Goal: Task Accomplishment & Management: Manage account settings

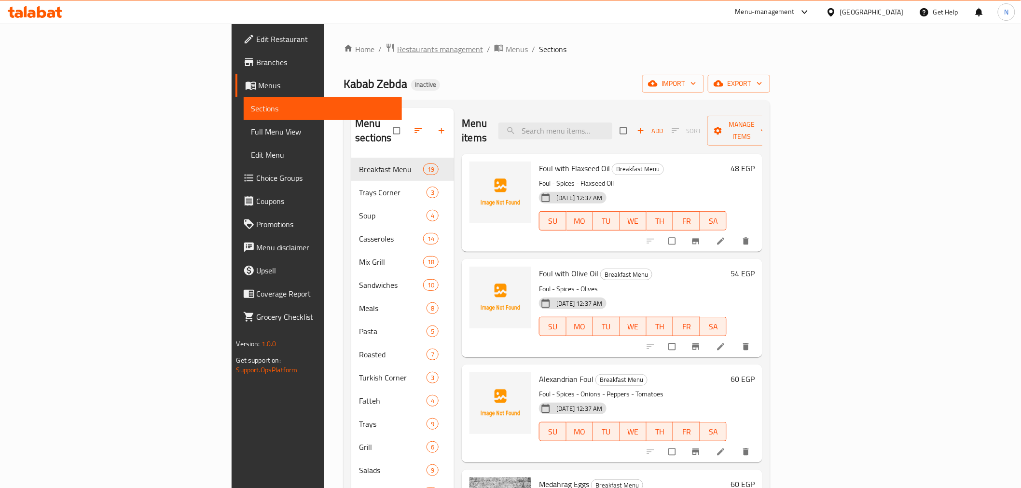
click at [397, 55] on span "Restaurants management" at bounding box center [440, 49] width 86 height 12
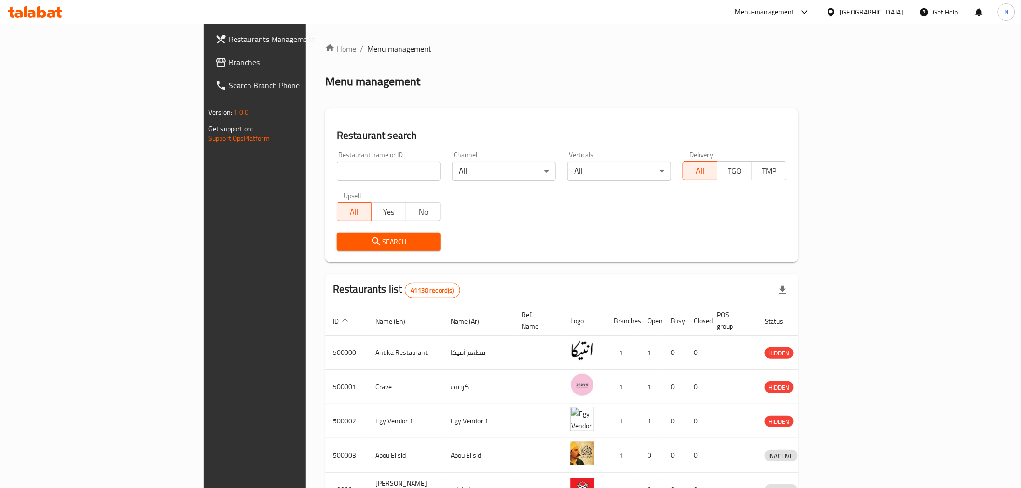
click at [229, 68] on span "Branches" at bounding box center [298, 62] width 138 height 12
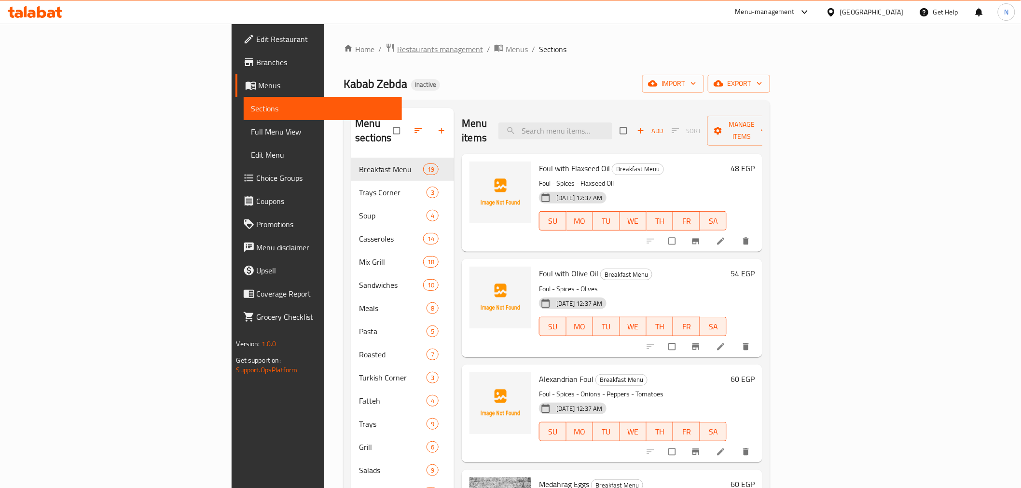
click at [397, 47] on span "Restaurants management" at bounding box center [440, 49] width 86 height 12
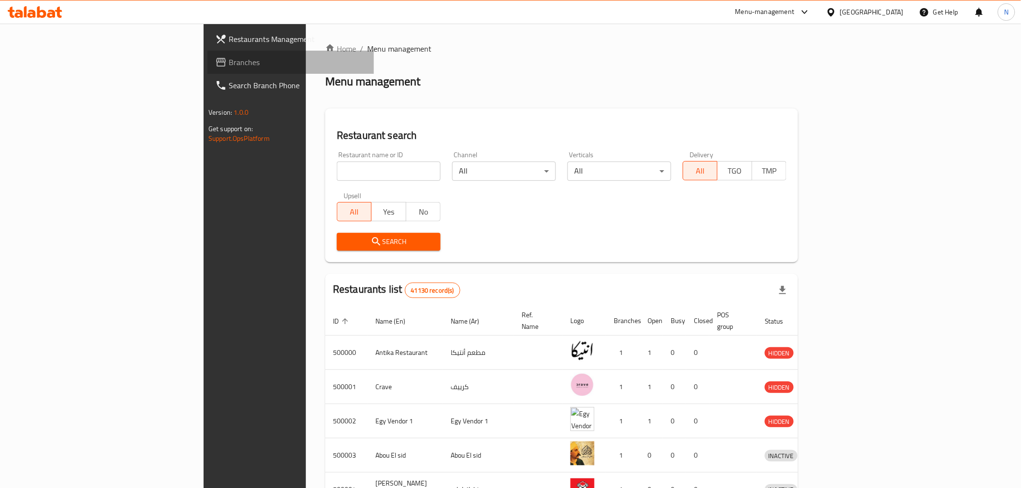
click at [229, 58] on span "Branches" at bounding box center [298, 62] width 138 height 12
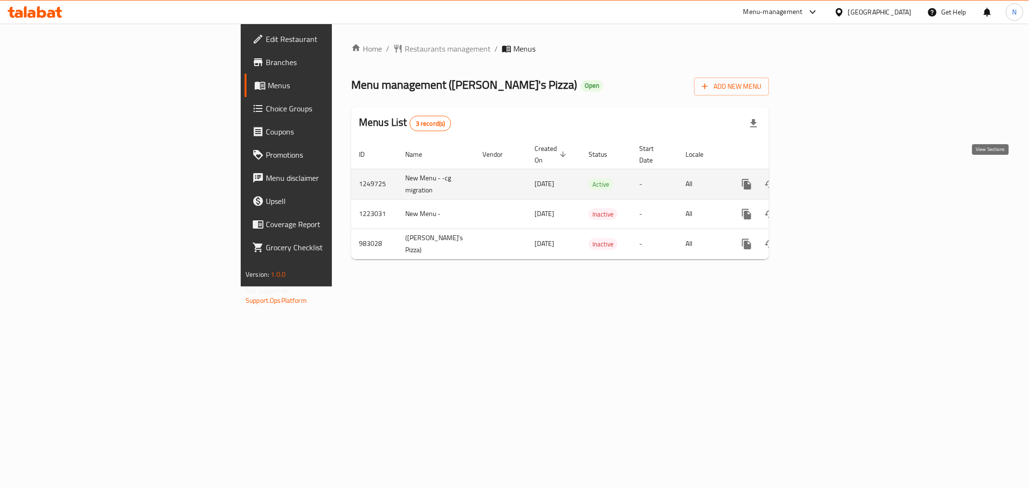
click at [821, 180] on icon "enhanced table" at bounding box center [816, 184] width 9 height 9
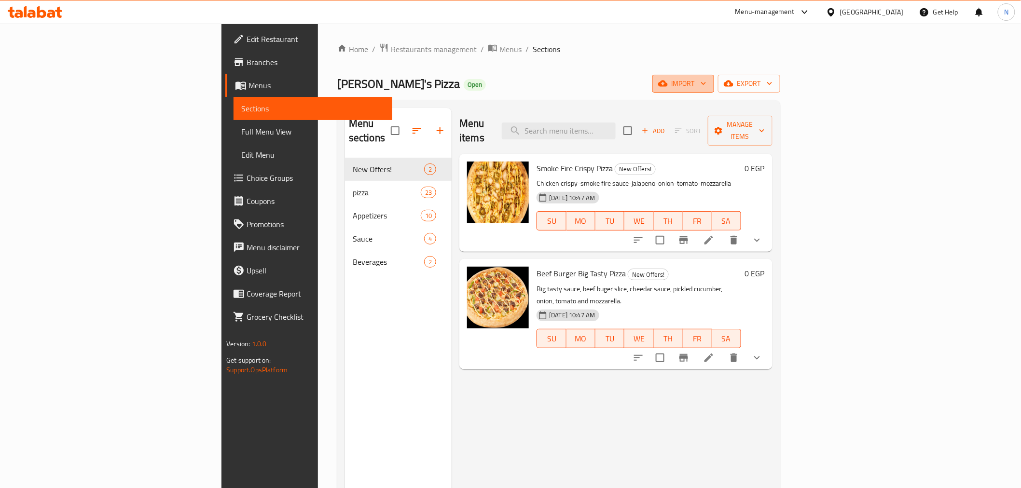
click at [706, 81] on span "import" at bounding box center [683, 84] width 46 height 12
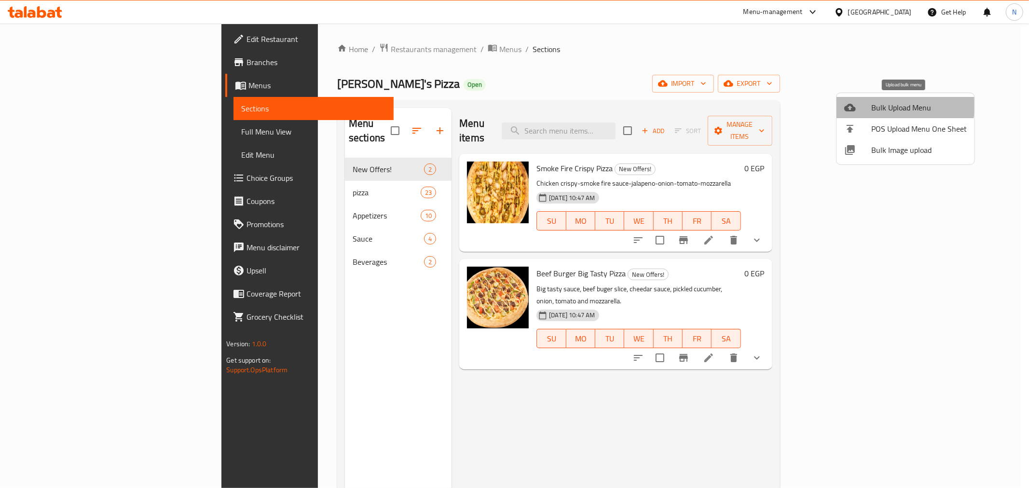
click at [889, 104] on span "Bulk Upload Menu" at bounding box center [919, 108] width 96 height 12
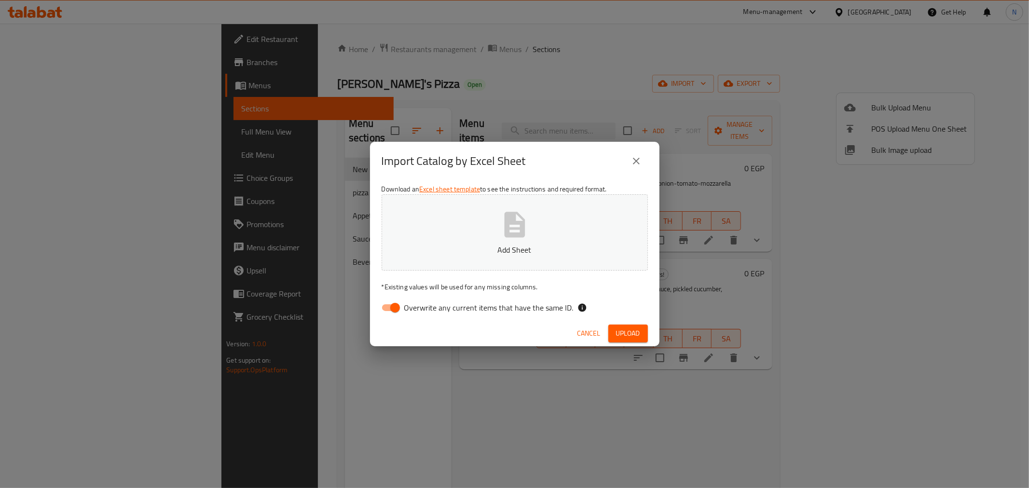
click at [630, 161] on button "close" at bounding box center [636, 161] width 23 height 23
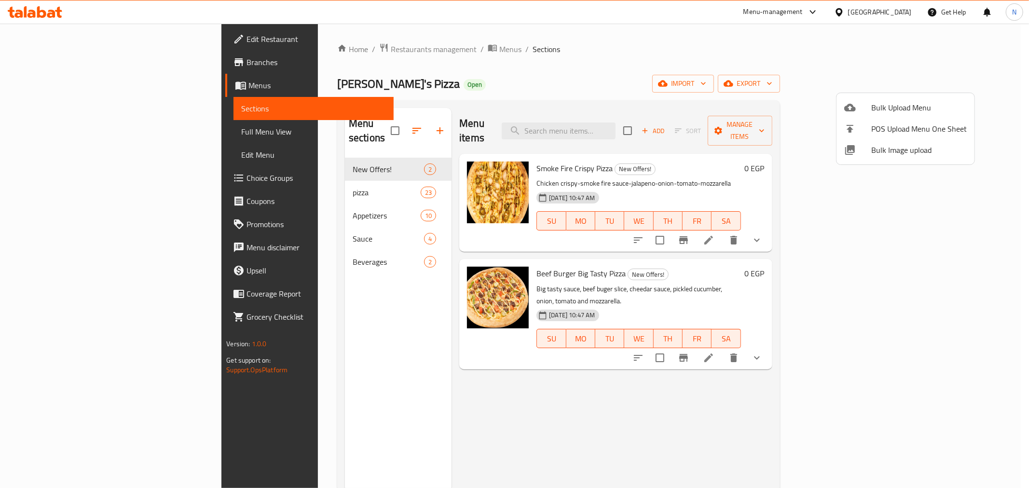
click at [956, 79] on div at bounding box center [514, 244] width 1029 height 488
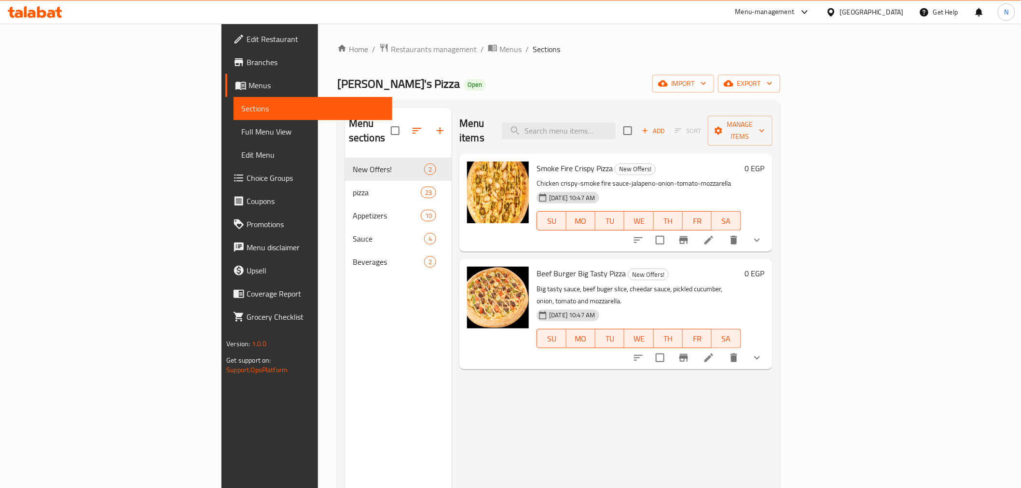
click at [772, 79] on span "export" at bounding box center [749, 84] width 47 height 12
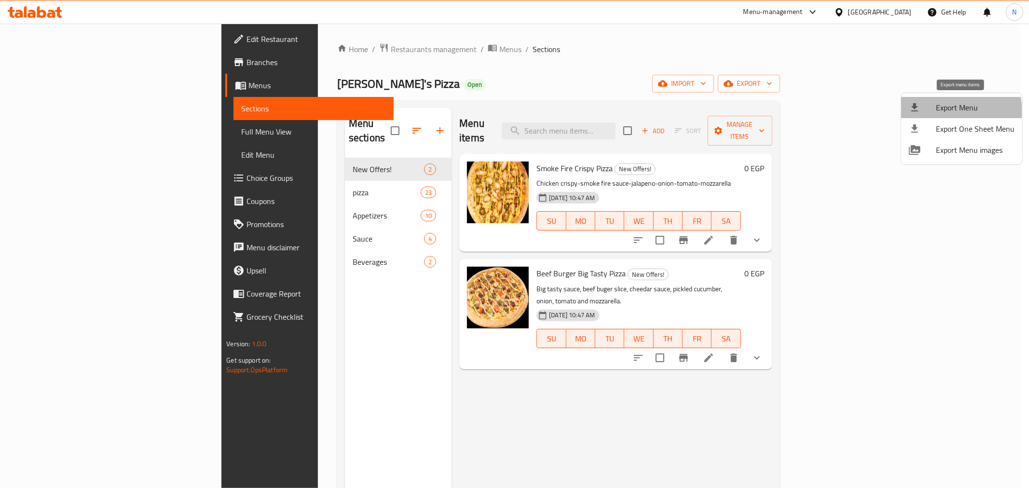
click at [946, 111] on span "Export Menu" at bounding box center [975, 108] width 79 height 12
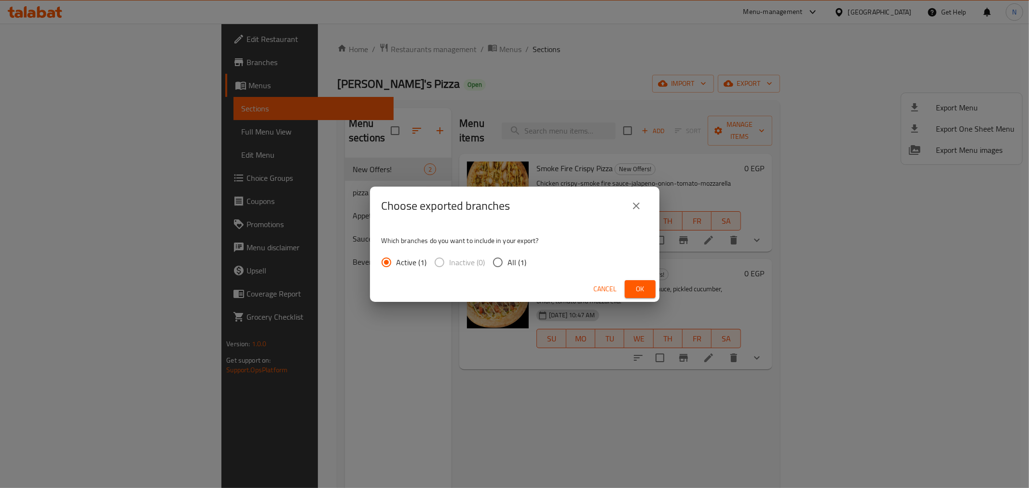
click at [498, 258] on input "All (1)" at bounding box center [498, 262] width 20 height 20
radio input "true"
click at [643, 290] on span "Ok" at bounding box center [640, 289] width 15 height 12
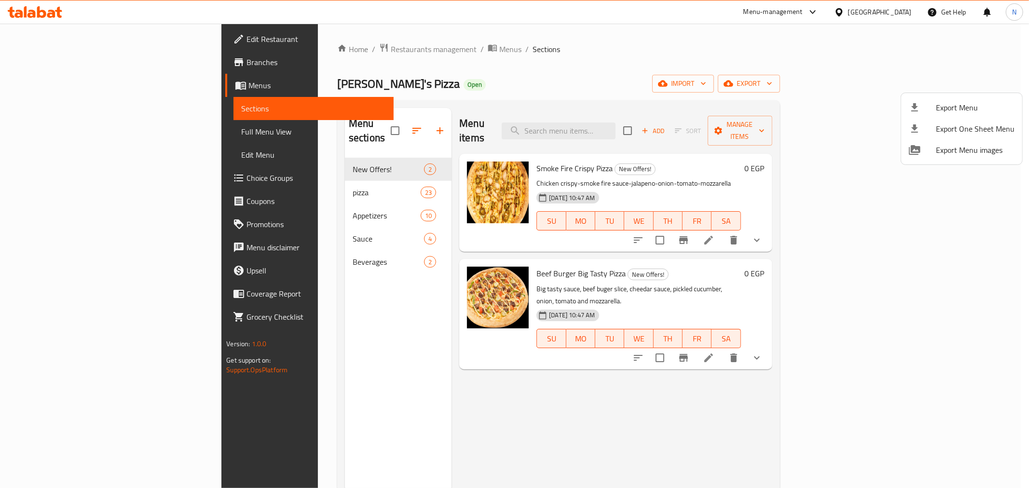
click at [66, 60] on div at bounding box center [514, 244] width 1029 height 488
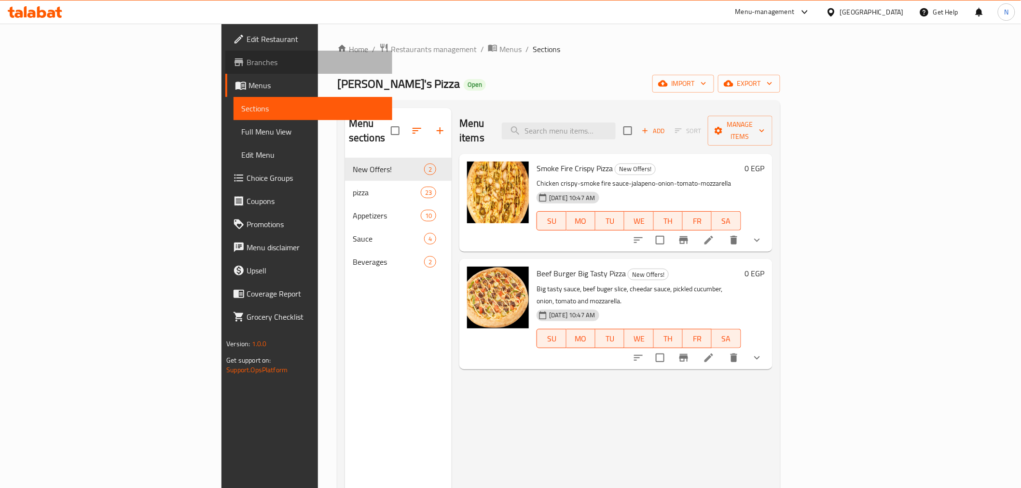
click at [247, 64] on span "Branches" at bounding box center [316, 62] width 138 height 12
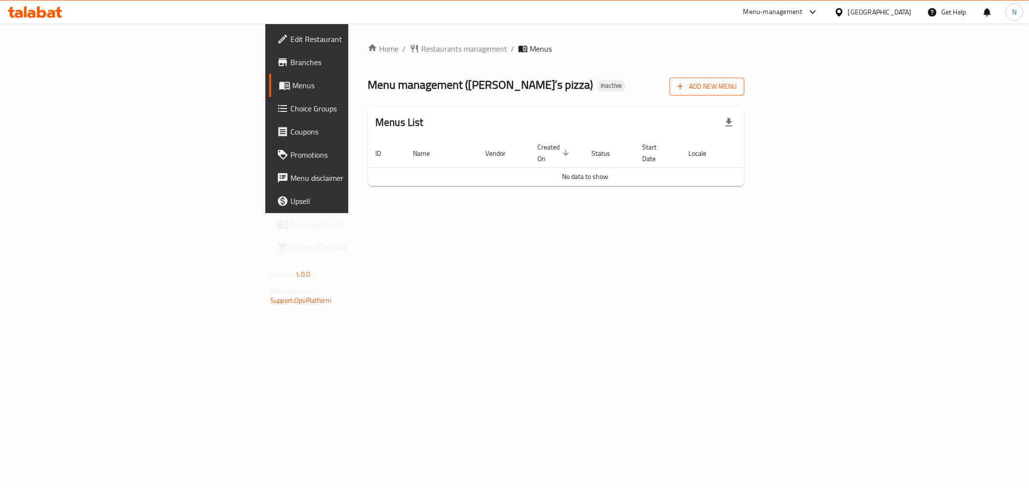
click at [737, 85] on span "Add New Menu" at bounding box center [706, 87] width 59 height 12
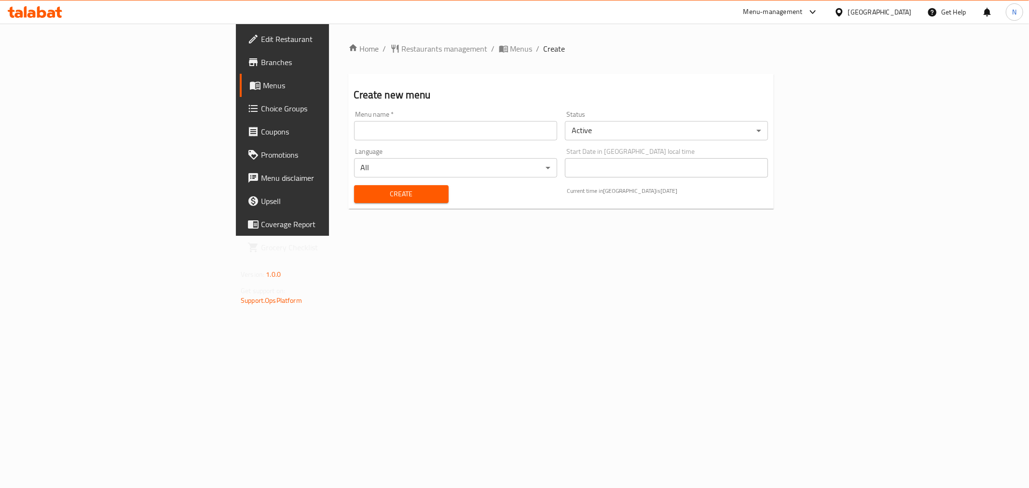
click at [431, 134] on input "text" at bounding box center [455, 130] width 203 height 19
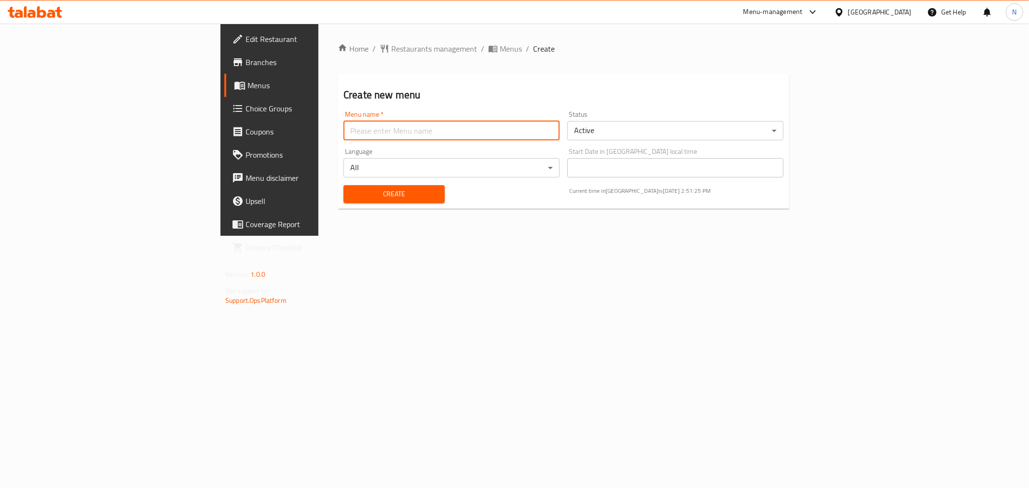
type input "new"
click at [351, 190] on span "Create" at bounding box center [394, 194] width 86 height 12
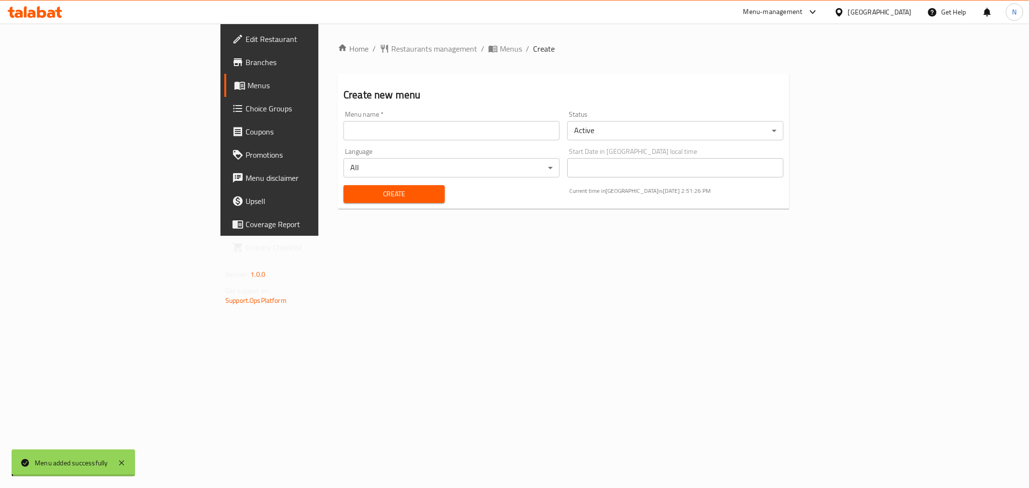
click at [500, 47] on span "Menus" at bounding box center [511, 49] width 22 height 12
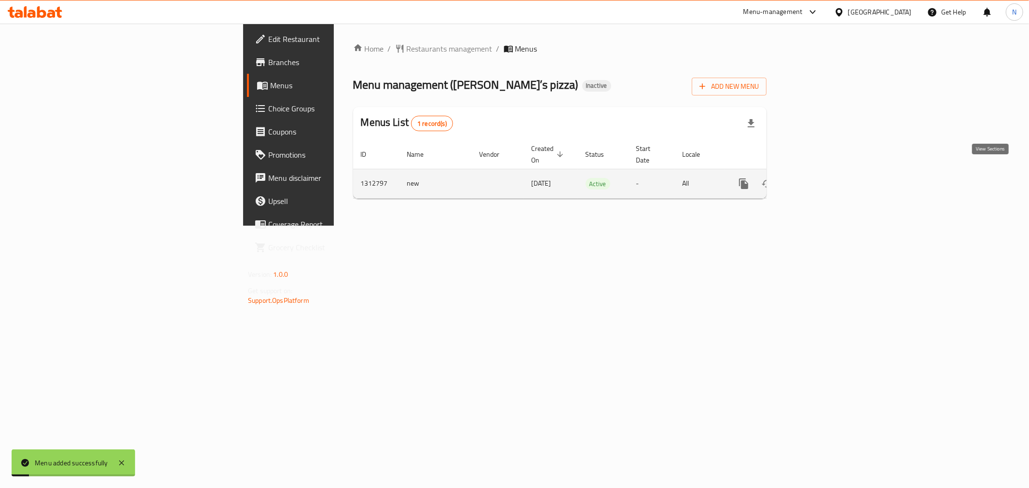
click at [818, 179] on icon "enhanced table" at bounding box center [813, 183] width 9 height 9
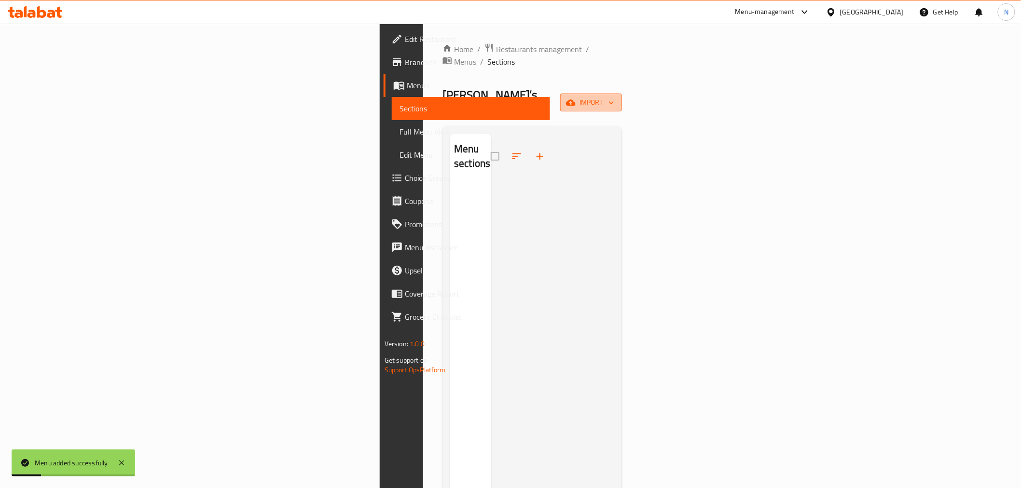
click at [614, 97] on span "import" at bounding box center [591, 103] width 46 height 12
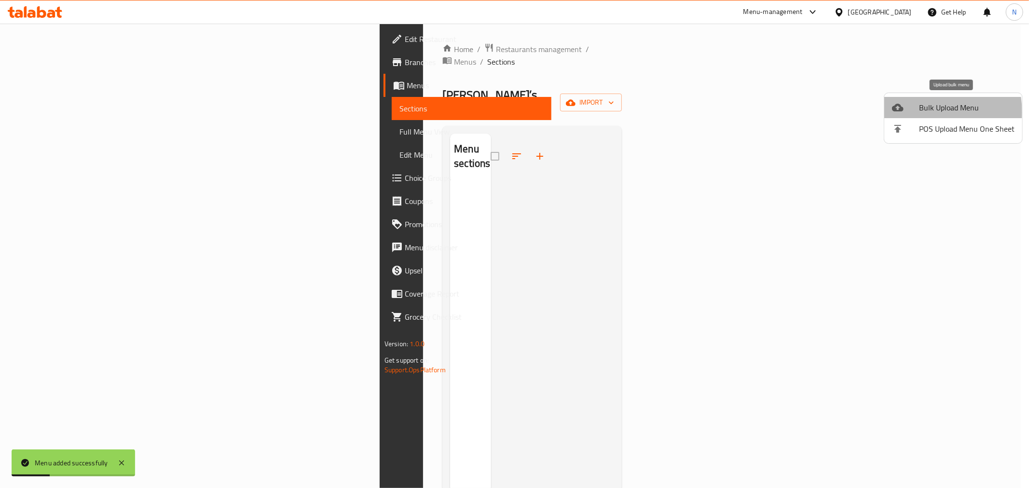
click at [910, 112] on div at bounding box center [905, 108] width 27 height 12
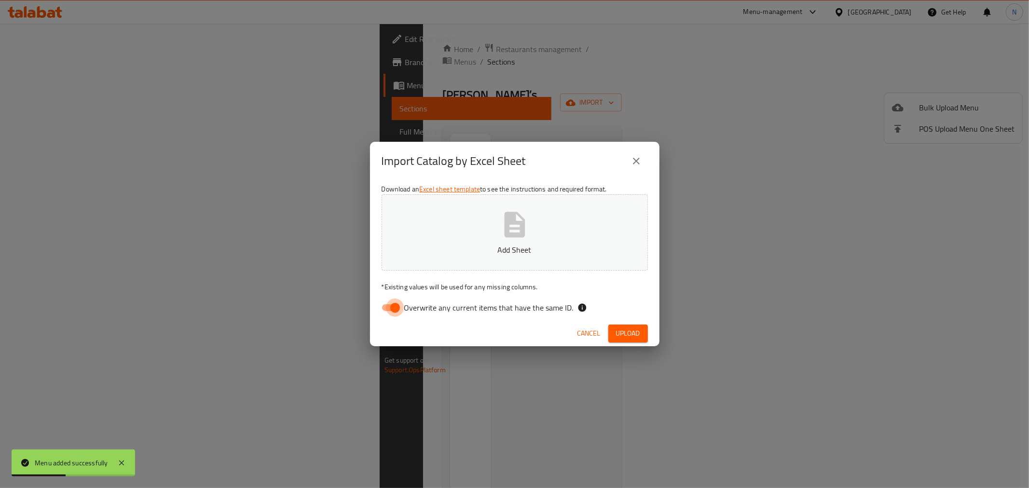
click at [394, 308] on input "Overwrite any current items that have the same ID." at bounding box center [395, 308] width 55 height 18
checkbox input "false"
click at [621, 330] on span "Upload" at bounding box center [628, 334] width 24 height 12
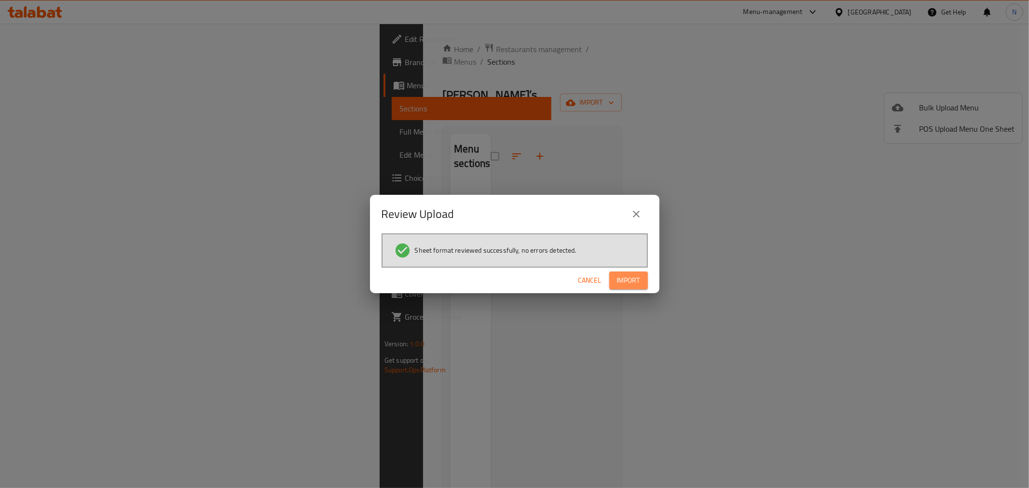
click at [633, 278] on span "Import" at bounding box center [628, 281] width 23 height 12
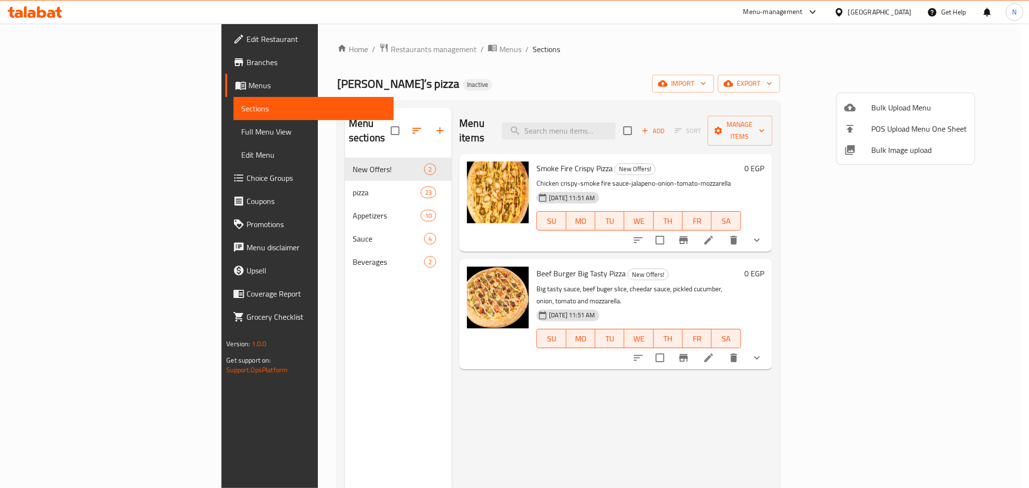
click at [78, 65] on div at bounding box center [514, 244] width 1029 height 488
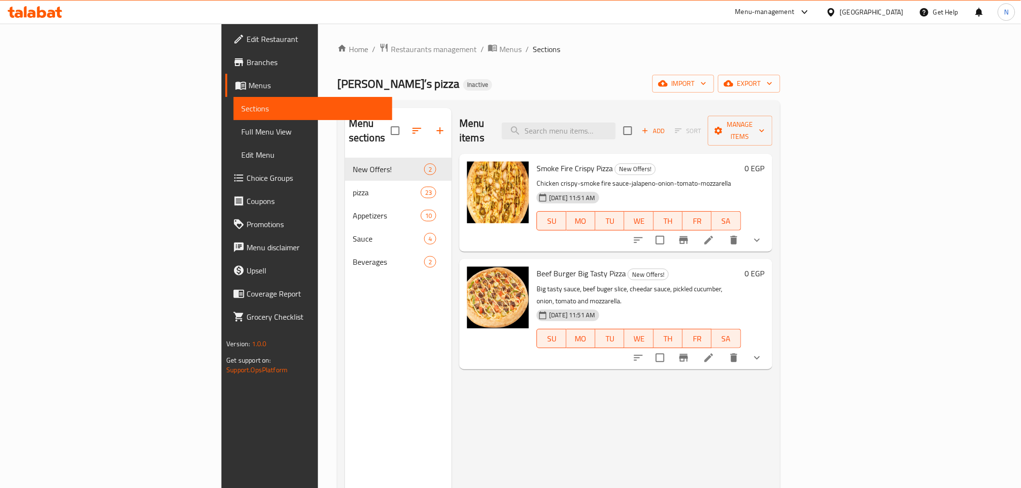
click at [247, 65] on span "Branches" at bounding box center [316, 62] width 138 height 12
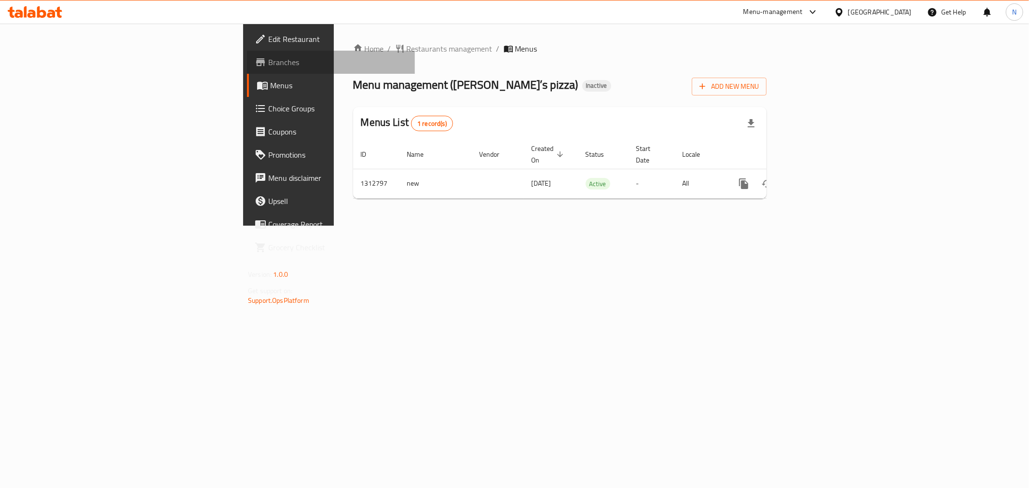
click at [268, 60] on span "Branches" at bounding box center [337, 62] width 139 height 12
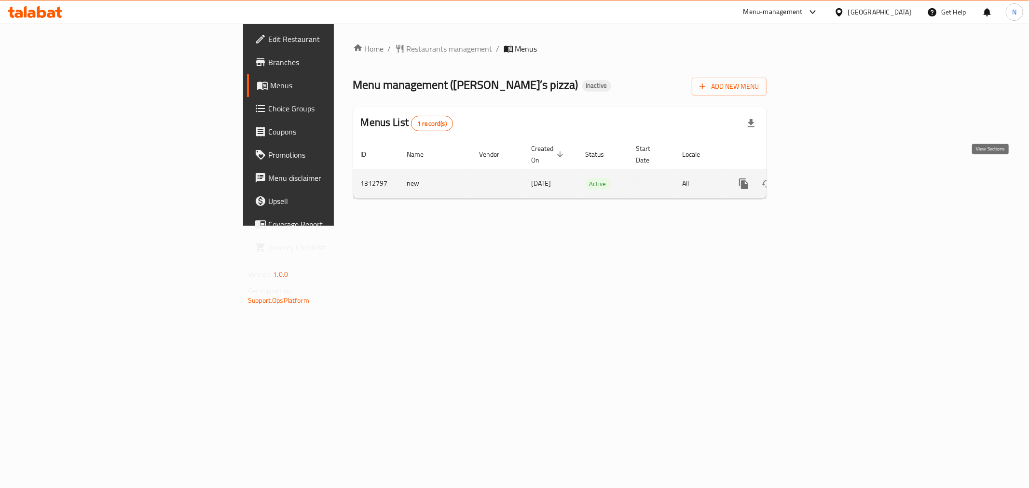
click at [819, 178] on icon "enhanced table" at bounding box center [814, 184] width 12 height 12
